Goal: Information Seeking & Learning: Learn about a topic

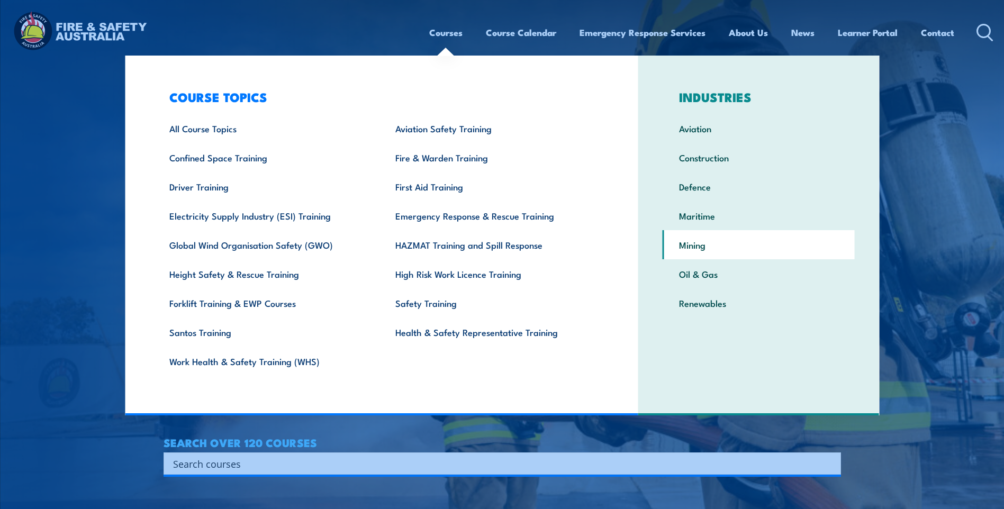
click at [696, 244] on link "Mining" at bounding box center [759, 244] width 192 height 29
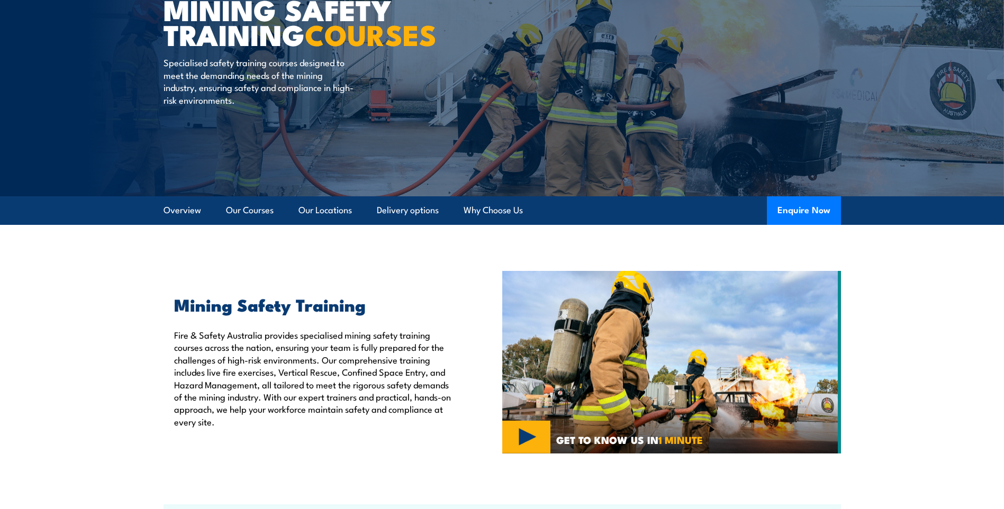
scroll to position [106, 0]
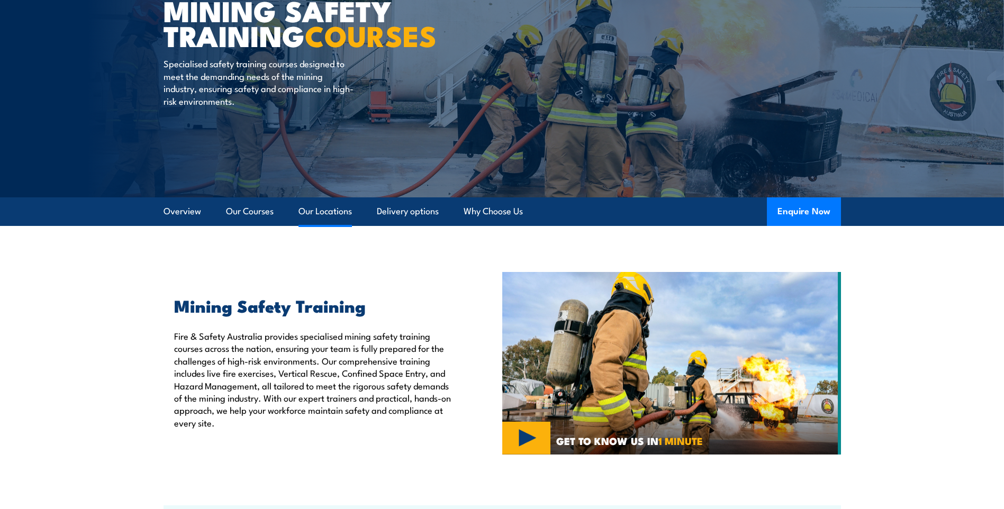
click at [330, 210] on link "Our Locations" at bounding box center [325, 211] width 53 height 28
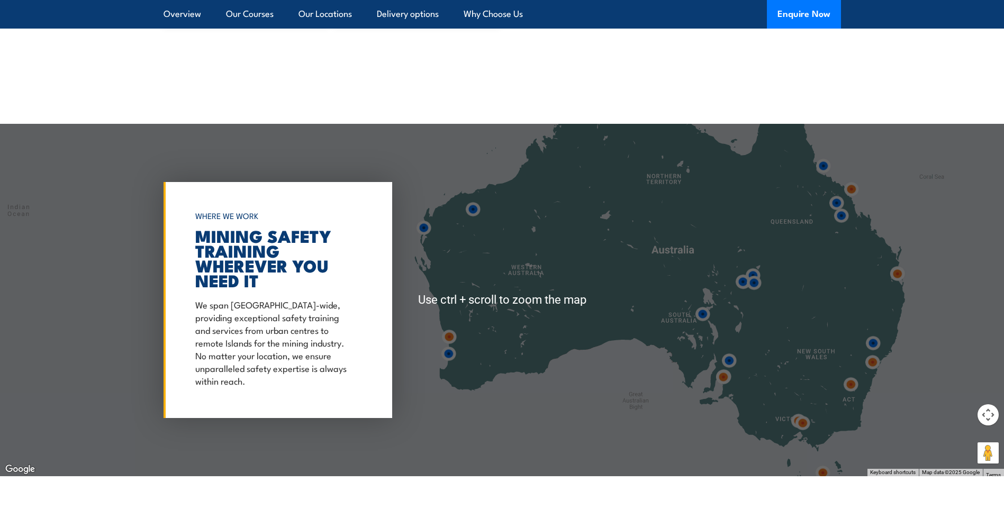
scroll to position [3908, 0]
click at [805, 184] on div at bounding box center [502, 300] width 1004 height 353
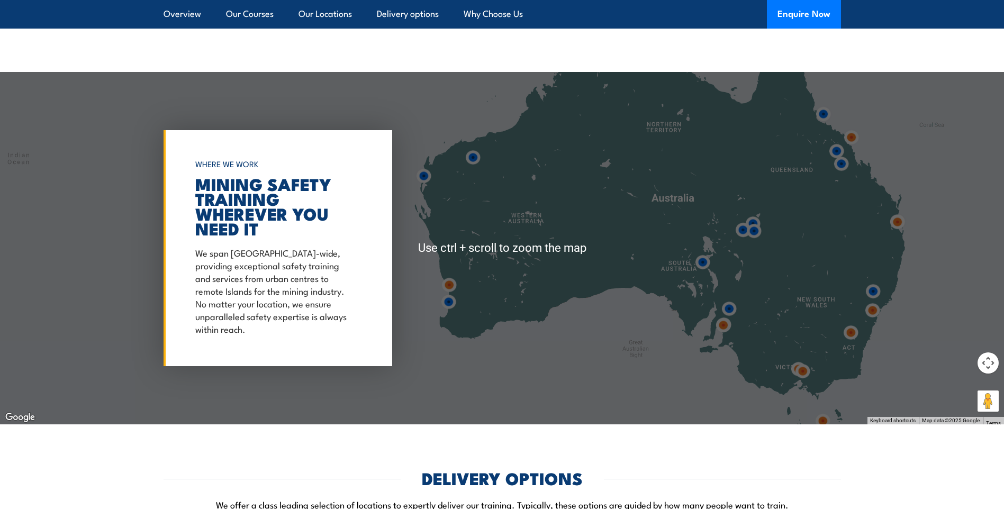
scroll to position [3961, 0]
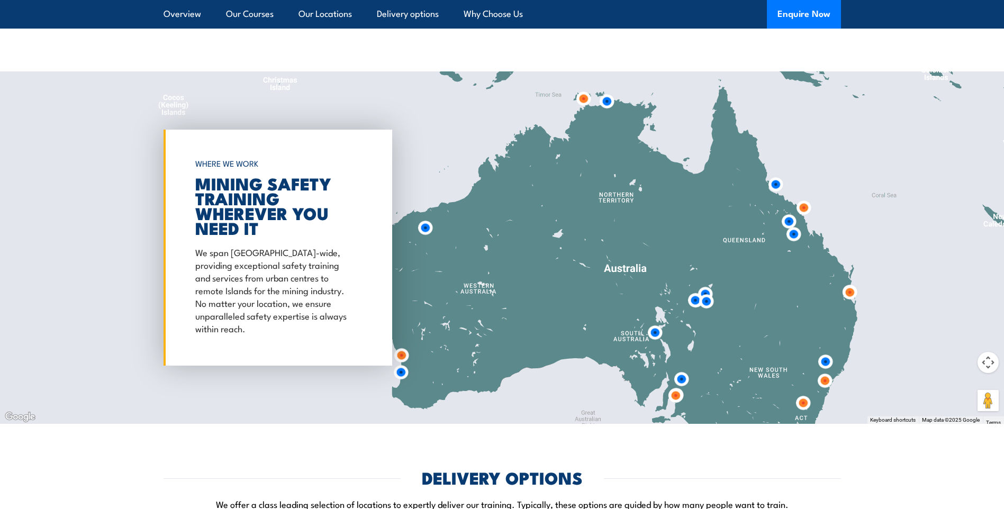
drag, startPoint x: 806, startPoint y: 169, endPoint x: 758, endPoint y: 243, distance: 88.0
click at [758, 243] on div at bounding box center [502, 247] width 1004 height 353
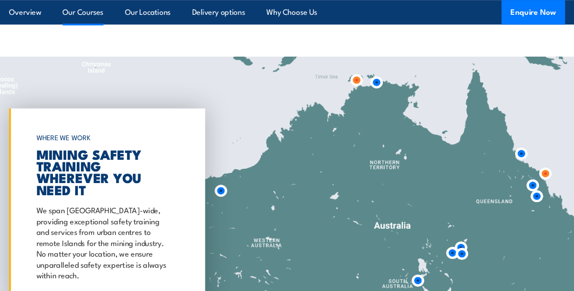
scroll to position [3742, 0]
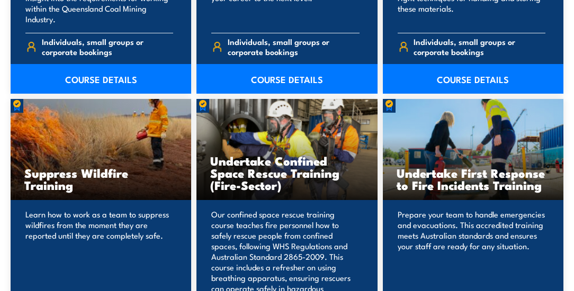
drag, startPoint x: 530, startPoint y: 156, endPoint x: 409, endPoint y: 125, distance: 125.2
click at [409, 125] on div "Undertake First Response to Fire Incidents Training" at bounding box center [473, 149] width 181 height 101
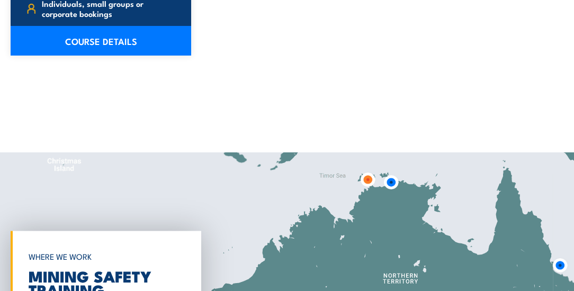
scroll to position [4964, 0]
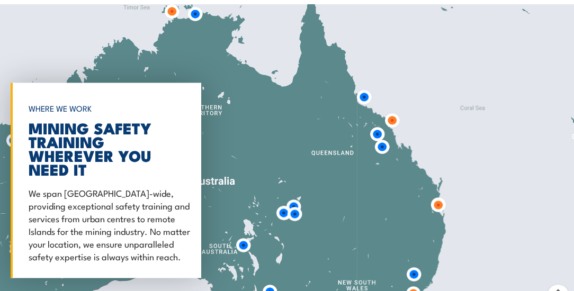
drag, startPoint x: 474, startPoint y: 141, endPoint x: 277, endPoint y: 121, distance: 198.5
click at [277, 121] on div at bounding box center [287, 180] width 574 height 353
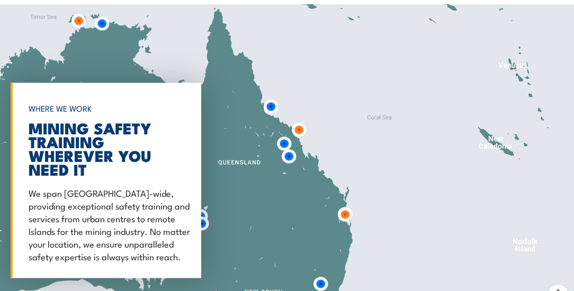
drag, startPoint x: 353, startPoint y: 132, endPoint x: 257, endPoint y: 142, distance: 95.8
click at [257, 142] on div at bounding box center [287, 180] width 574 height 353
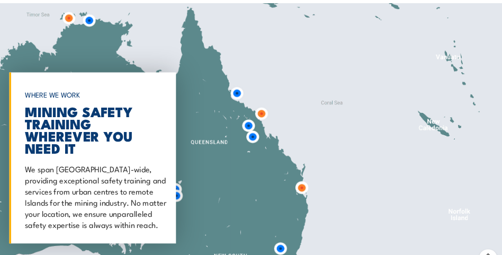
scroll to position [4573, 0]
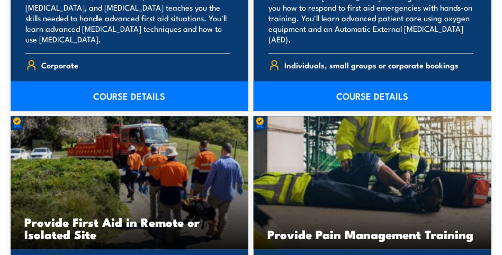
click at [414, 203] on div "Provide Pain Management Training" at bounding box center [373, 182] width 238 height 133
drag, startPoint x: 419, startPoint y: 210, endPoint x: 407, endPoint y: 159, distance: 52.3
click at [407, 160] on div "Provide Pain Management Training" at bounding box center [373, 182] width 238 height 133
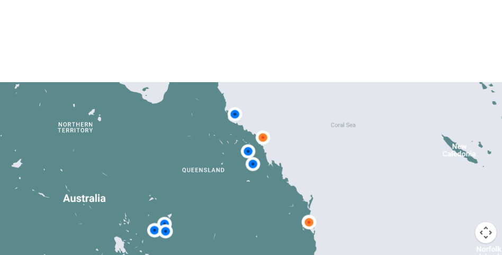
scroll to position [7011, 0]
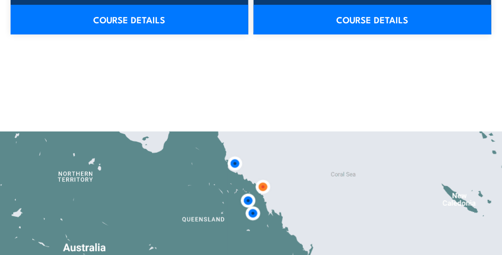
click at [263, 177] on img at bounding box center [263, 187] width 20 height 20
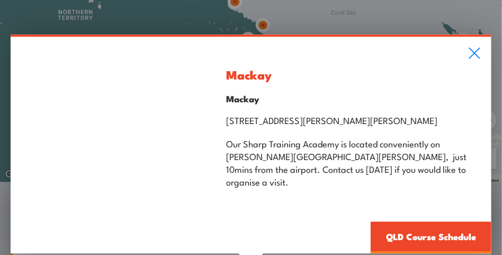
scroll to position [7276, 0]
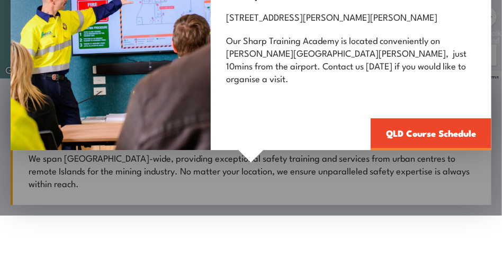
click at [414, 119] on link "QLD Course Schedule" at bounding box center [431, 135] width 121 height 32
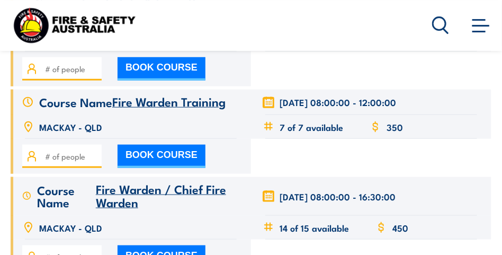
scroll to position [3203, 0]
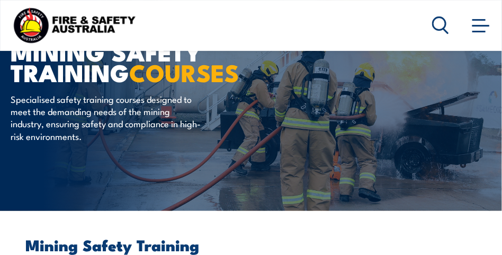
scroll to position [53, 0]
